Goal: Transaction & Acquisition: Download file/media

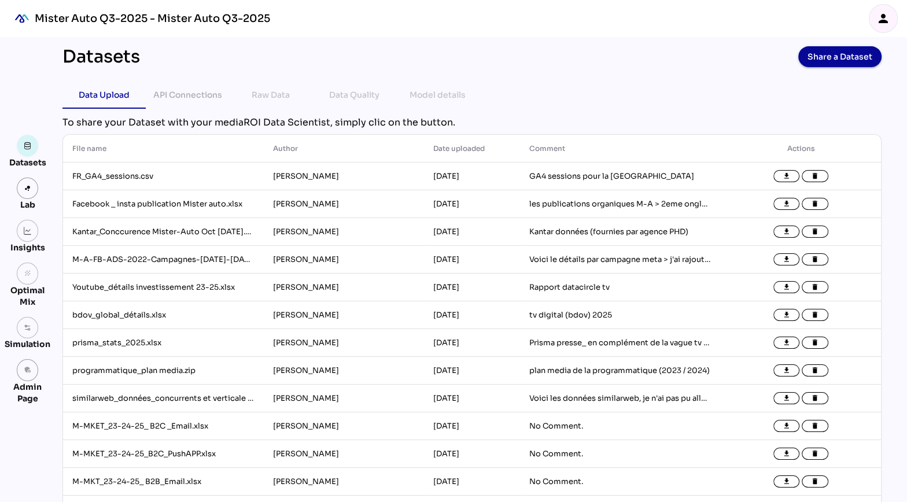
click at [885, 17] on icon "person" at bounding box center [883, 19] width 14 height 14
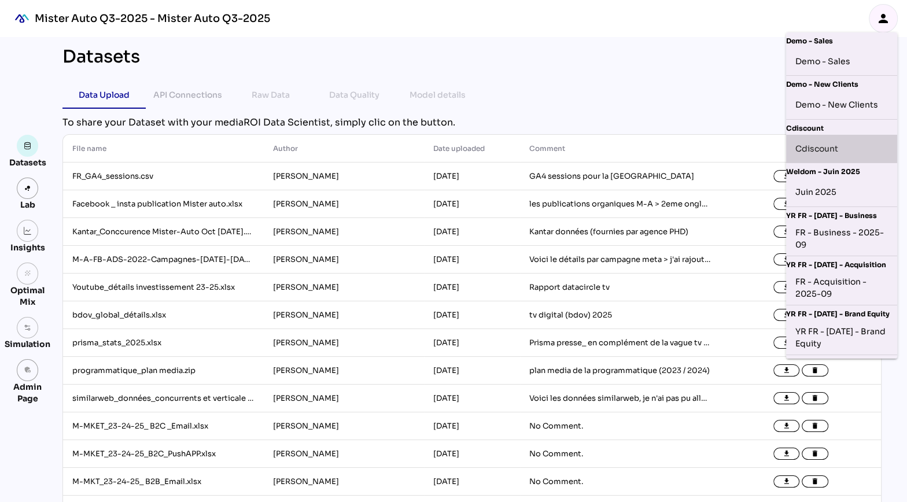
click at [826, 157] on div "Cdiscount" at bounding box center [841, 148] width 93 height 19
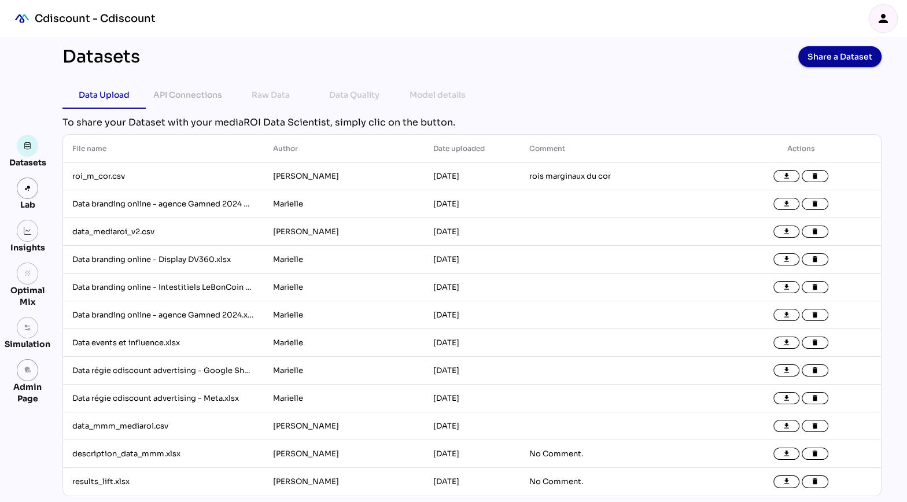
click at [881, 21] on icon "person" at bounding box center [883, 19] width 14 height 14
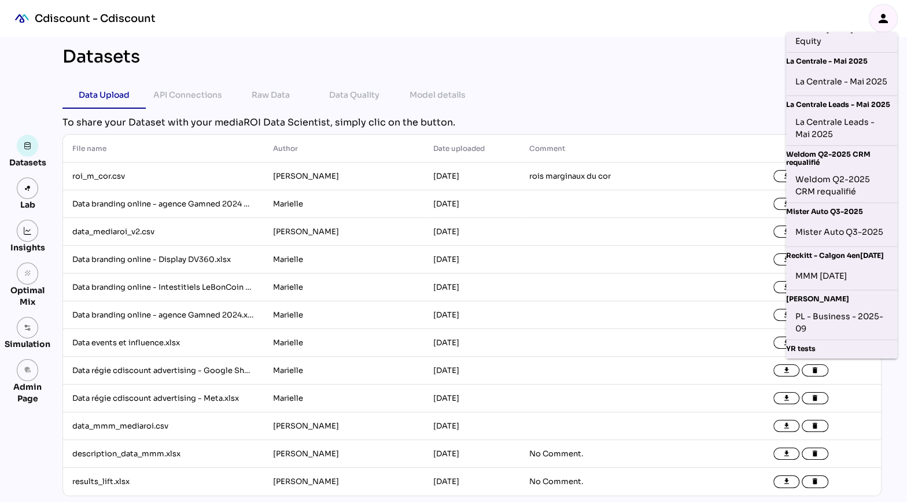
scroll to position [325, 0]
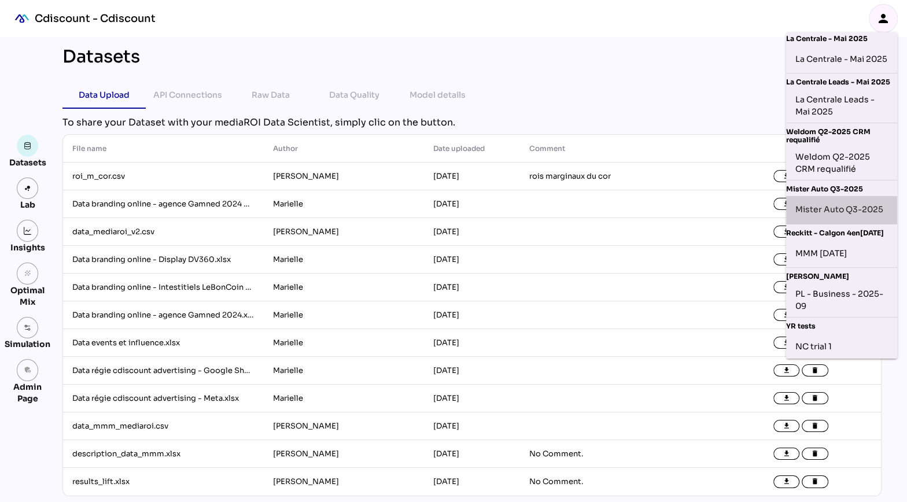
click at [852, 219] on div "Mister Auto Q3-2025" at bounding box center [841, 210] width 93 height 19
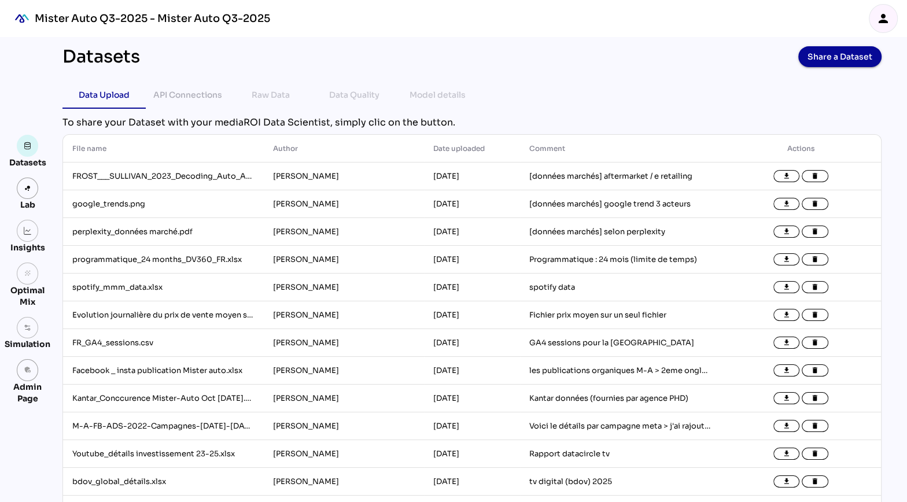
click at [563, 61] on div "Datasets Share a Dataset" at bounding box center [471, 56] width 819 height 21
click at [783, 286] on icon "file_download" at bounding box center [786, 287] width 8 height 8
click at [166, 260] on td "programmatique_24 months_DV360_FR.xlsx" at bounding box center [163, 260] width 201 height 28
click at [785, 258] on icon "file_download" at bounding box center [786, 260] width 8 height 8
click at [135, 233] on td "perplexity_données marché.pdf" at bounding box center [163, 232] width 201 height 28
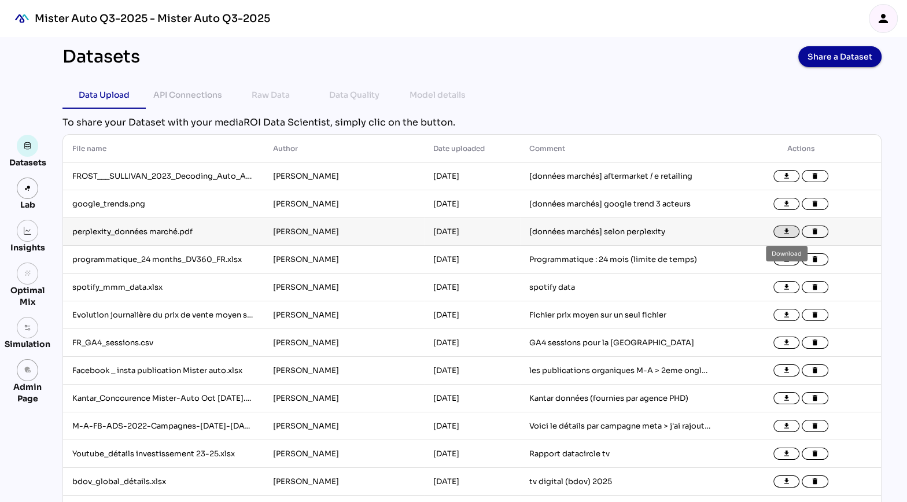
click at [783, 231] on icon "file_download" at bounding box center [786, 232] width 8 height 8
click at [154, 207] on td "google_trends.png" at bounding box center [163, 204] width 201 height 28
click at [786, 205] on icon "file_download" at bounding box center [786, 204] width 8 height 8
click at [171, 178] on td "FROST___SULLIVAN_2023_Decoding_Auto_Aftermarket_E-Retailing_Stellantis_Final_Pr…" at bounding box center [163, 176] width 201 height 28
click at [787, 175] on icon "file_download" at bounding box center [786, 176] width 8 height 8
